Goal: Navigation & Orientation: Find specific page/section

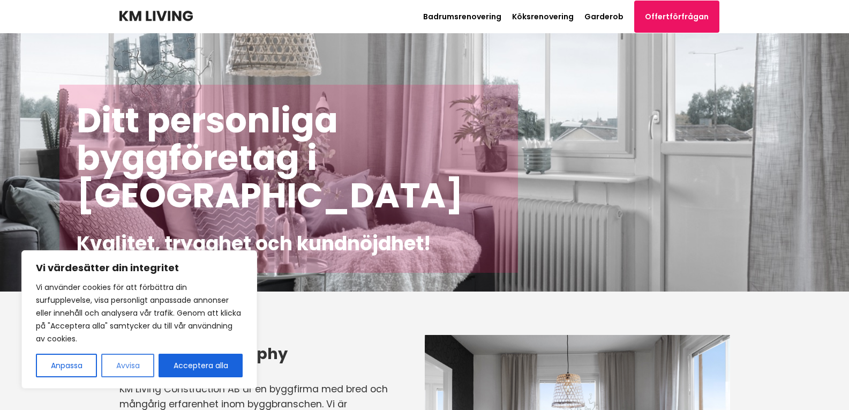
click at [125, 367] on button "Avvisa" at bounding box center [127, 366] width 53 height 24
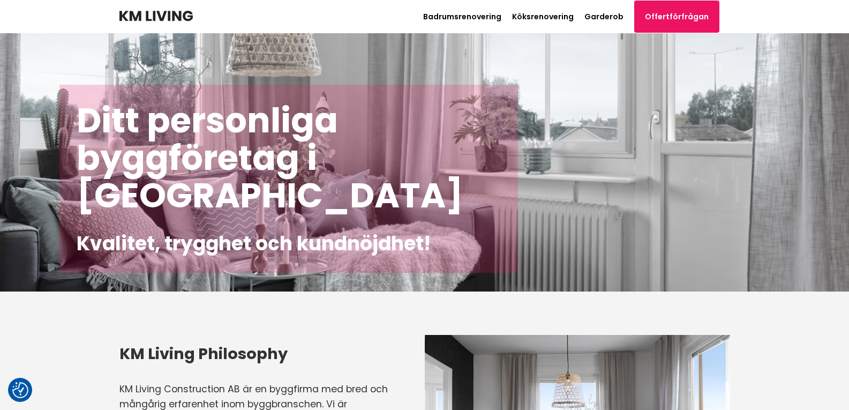
click at [508, 187] on div "Ditt personliga byggföretag i Stockholm Kvalitet, trygghet och kundnöjdhet!" at bounding box center [288, 179] width 459 height 188
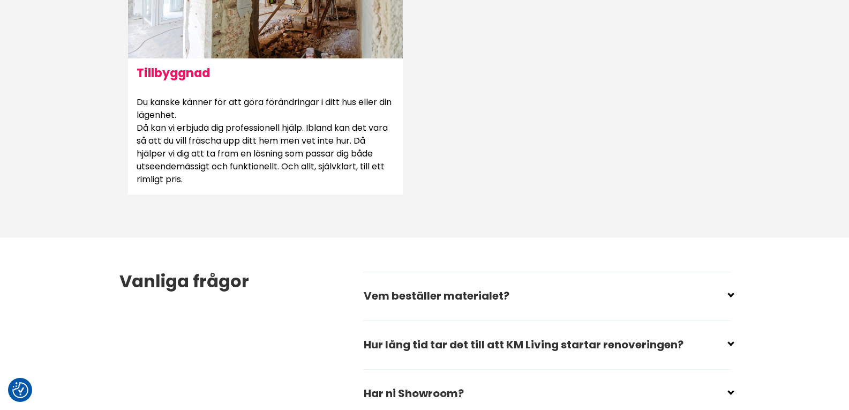
scroll to position [1354, 0]
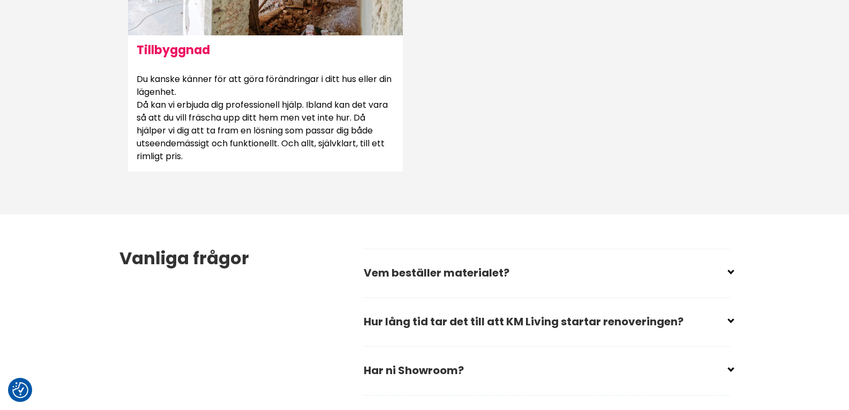
click at [487, 265] on input "checkbox" at bounding box center [549, 268] width 366 height 16
checkbox input "false"
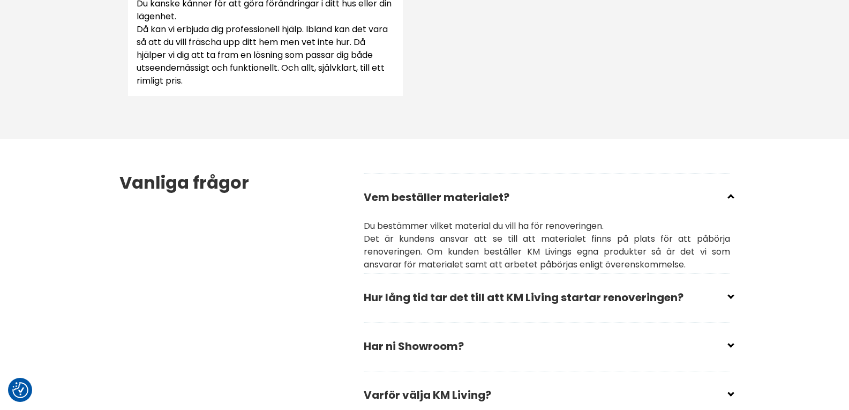
scroll to position [1537, 0]
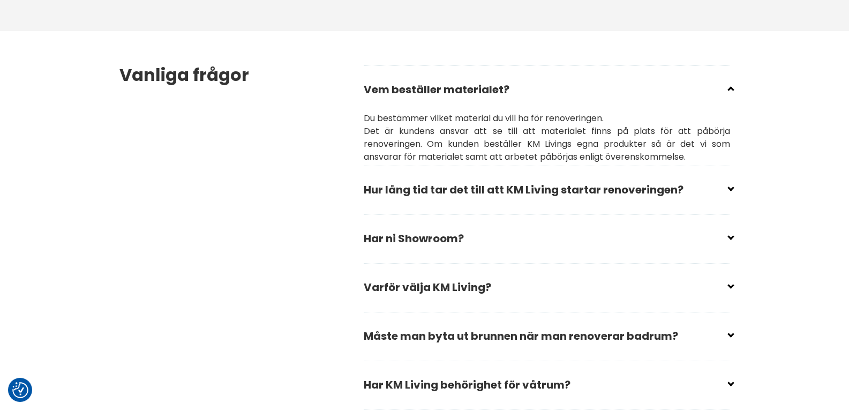
click at [483, 184] on input "checkbox" at bounding box center [549, 185] width 366 height 16
checkbox input "false"
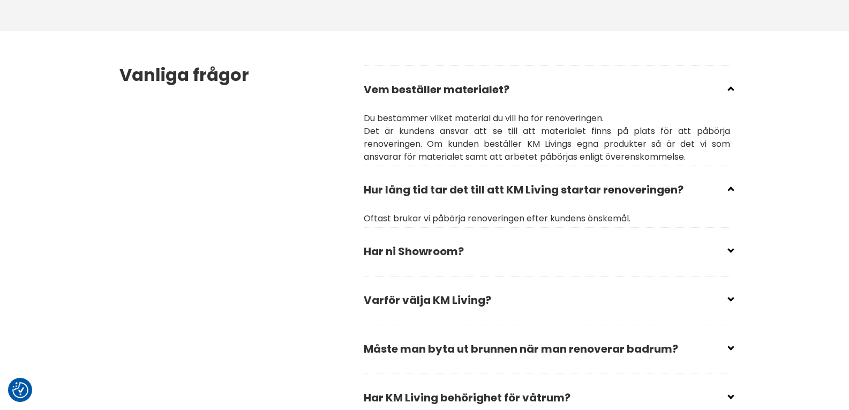
click at [442, 245] on input "checkbox" at bounding box center [549, 247] width 366 height 16
checkbox input "false"
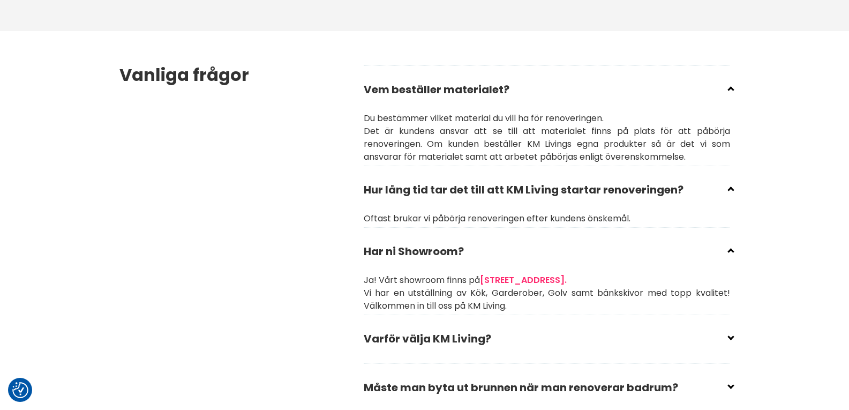
click at [483, 334] on input "checkbox" at bounding box center [549, 334] width 366 height 16
checkbox input "false"
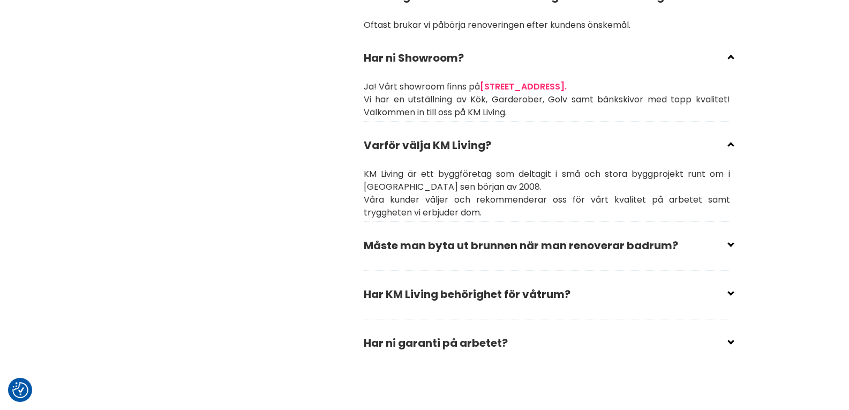
scroll to position [1779, 0]
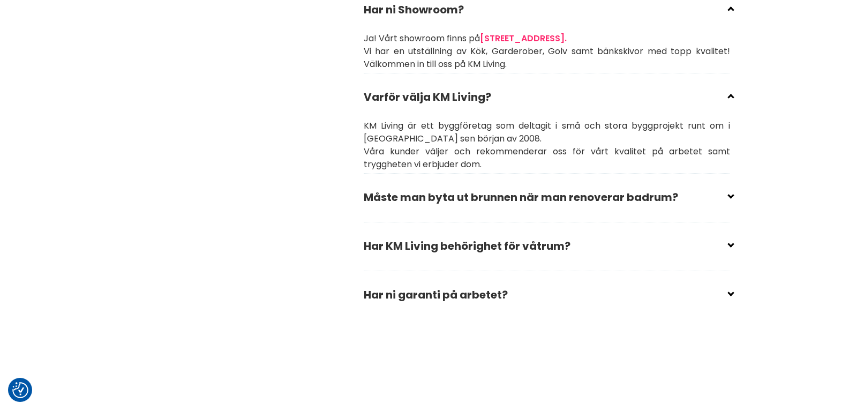
click at [487, 291] on input "checkbox" at bounding box center [549, 290] width 366 height 16
checkbox input "false"
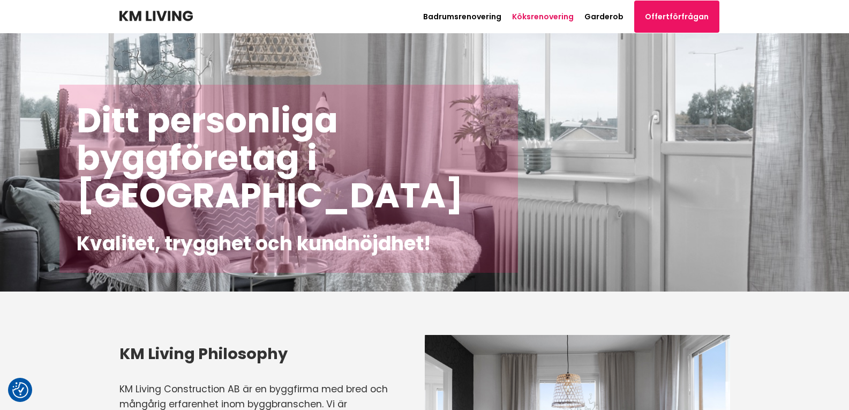
click at [564, 13] on link "Köksrenovering" at bounding box center [543, 16] width 62 height 11
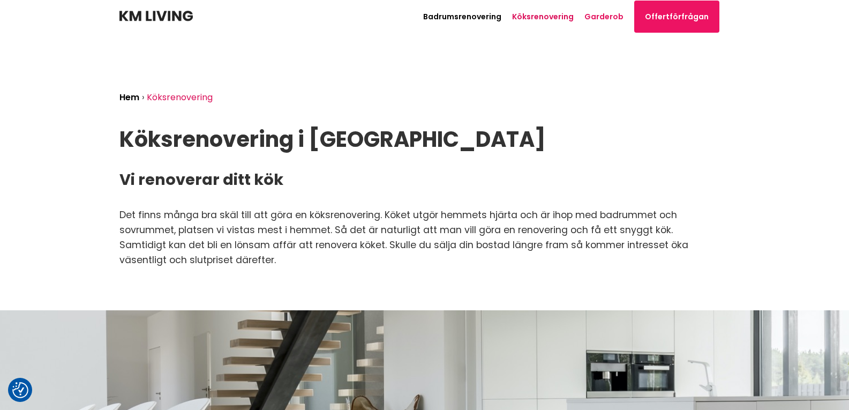
click at [605, 14] on link "Garderob" at bounding box center [603, 16] width 39 height 11
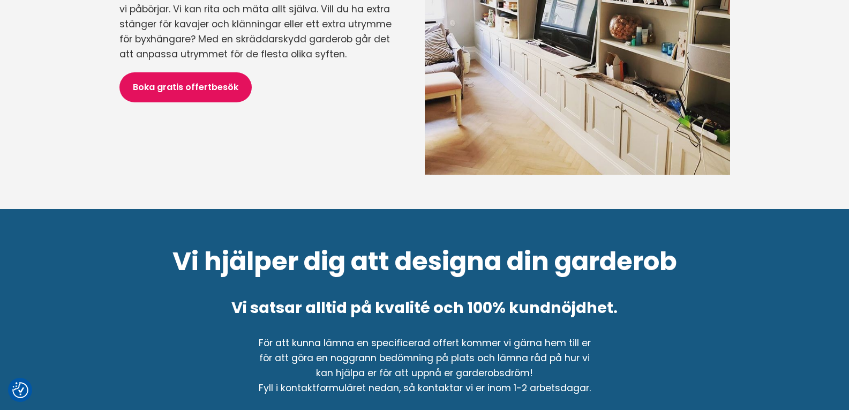
scroll to position [1397, 0]
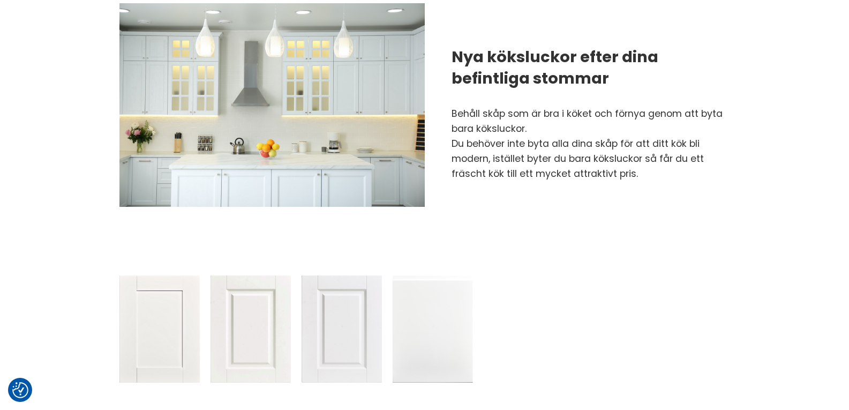
scroll to position [1010, 0]
